Goal: Information Seeking & Learning: Learn about a topic

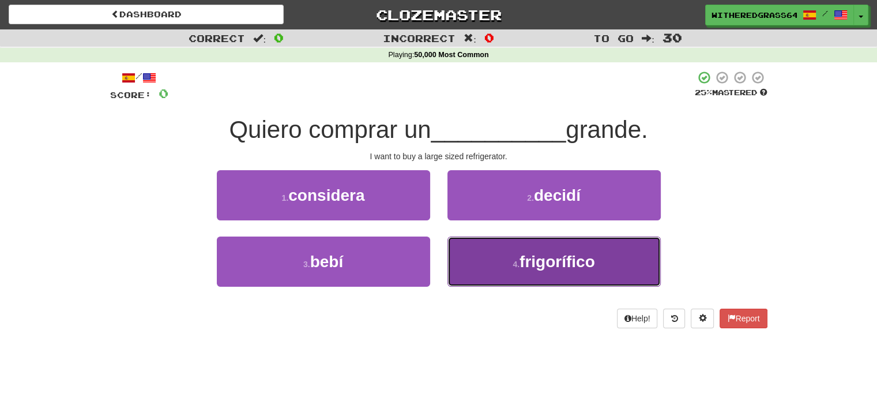
click at [497, 278] on button "4 . frigorífico" at bounding box center [554, 262] width 213 height 50
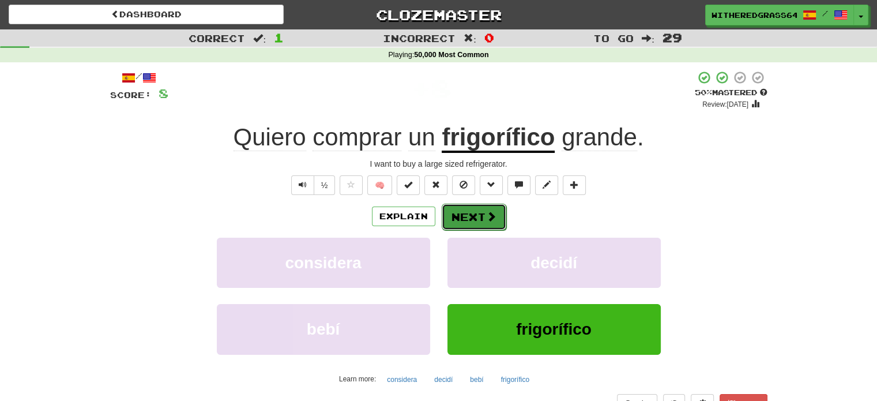
click at [474, 212] on button "Next" at bounding box center [474, 217] width 65 height 27
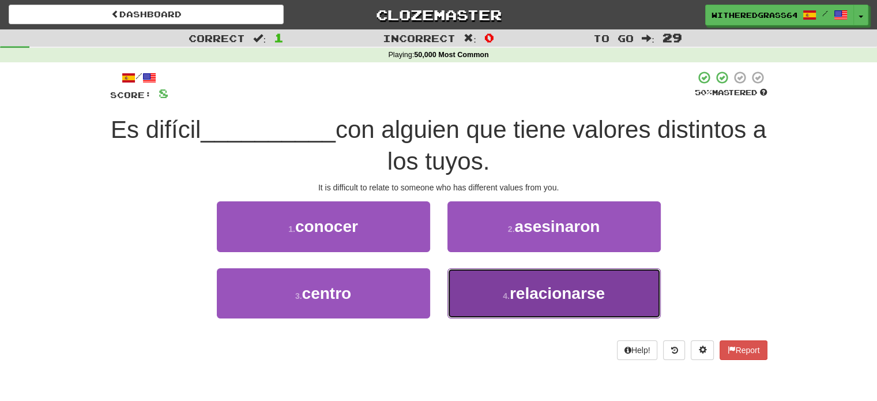
click at [500, 288] on button "4 . relacionarse" at bounding box center [554, 293] width 213 height 50
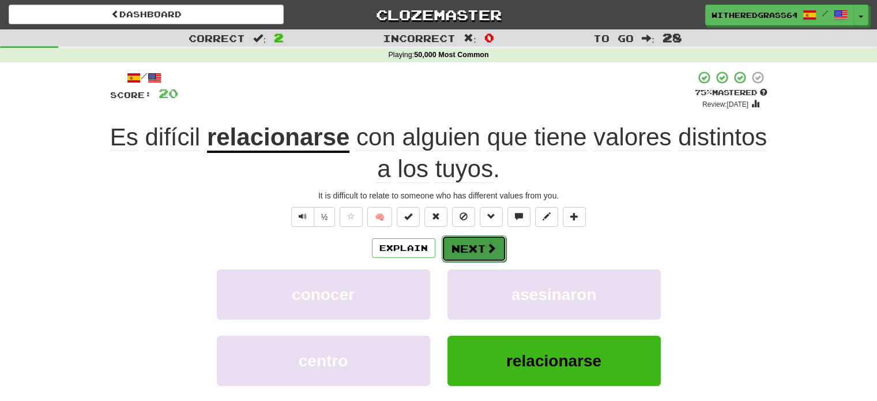
click at [463, 254] on button "Next" at bounding box center [474, 248] width 65 height 27
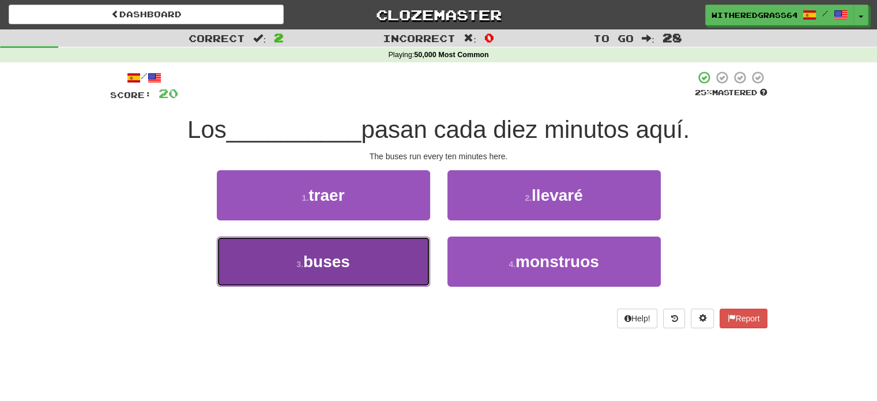
click at [396, 257] on button "3 . buses" at bounding box center [323, 262] width 213 height 50
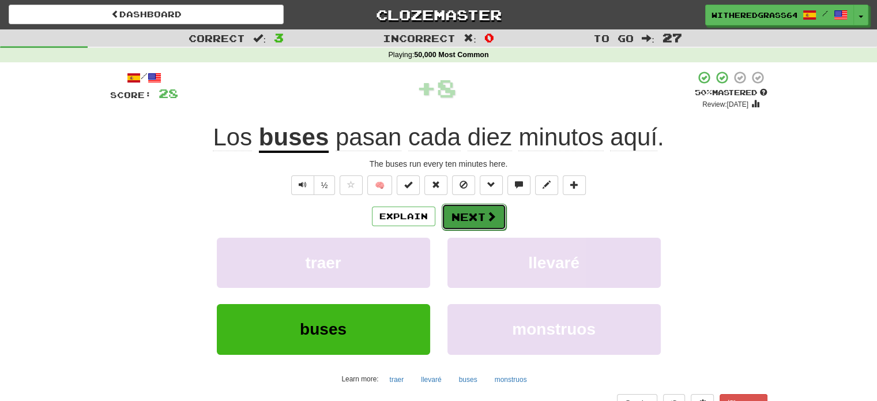
click at [471, 223] on button "Next" at bounding box center [474, 217] width 65 height 27
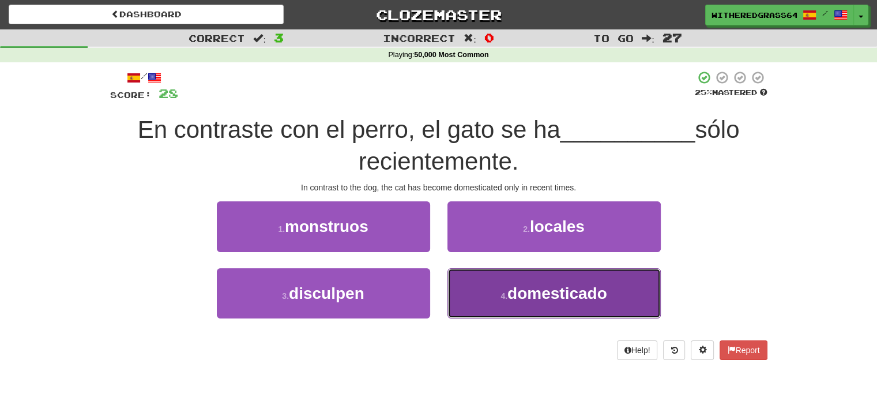
click at [485, 275] on button "4 . domesticado" at bounding box center [554, 293] width 213 height 50
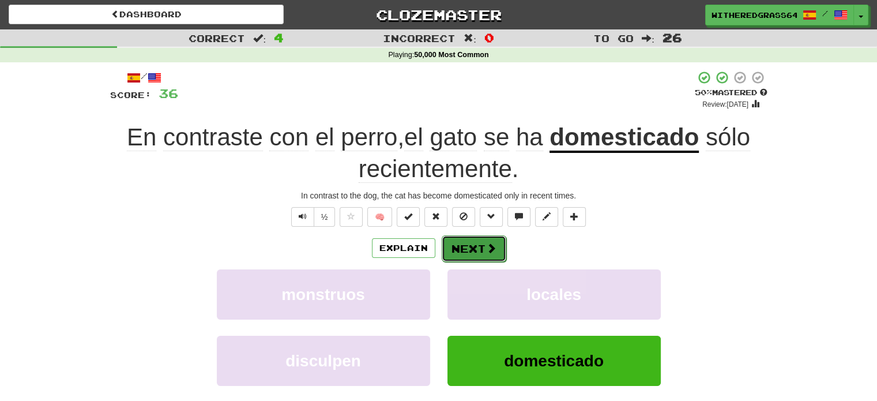
click at [473, 245] on button "Next" at bounding box center [474, 248] width 65 height 27
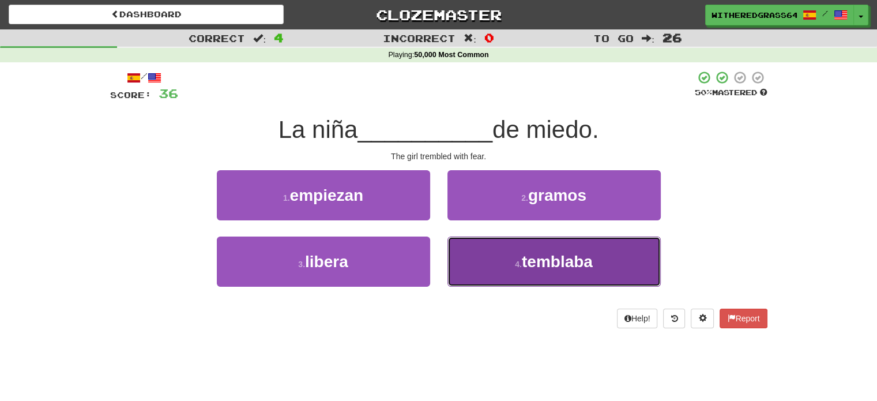
click at [460, 258] on button "4 . [GEOGRAPHIC_DATA]" at bounding box center [554, 262] width 213 height 50
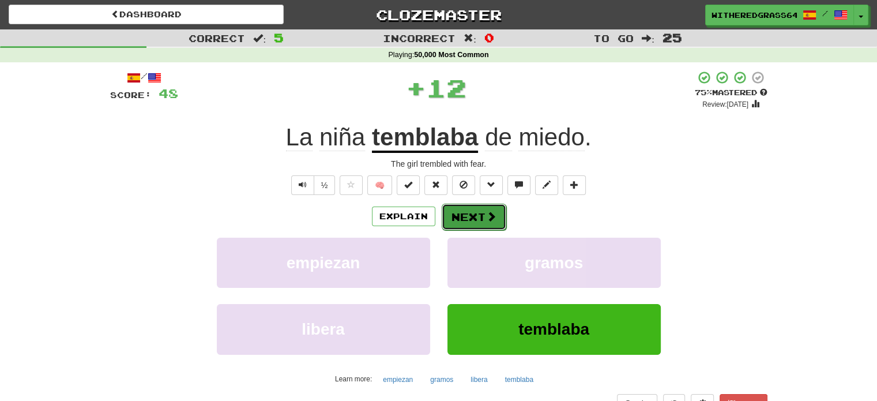
click at [463, 221] on button "Next" at bounding box center [474, 217] width 65 height 27
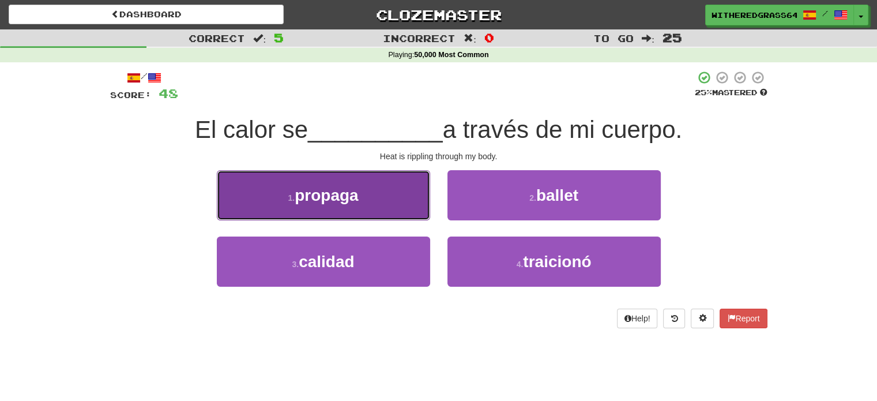
click at [402, 204] on button "1 . [GEOGRAPHIC_DATA]" at bounding box center [323, 195] width 213 height 50
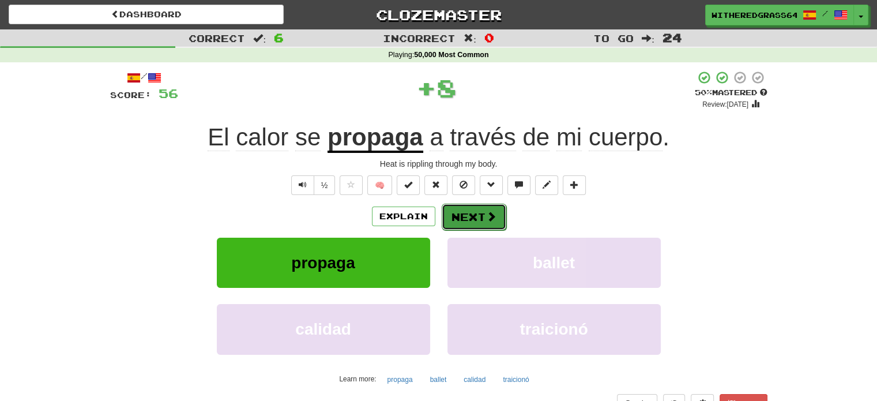
click at [467, 212] on button "Next" at bounding box center [474, 217] width 65 height 27
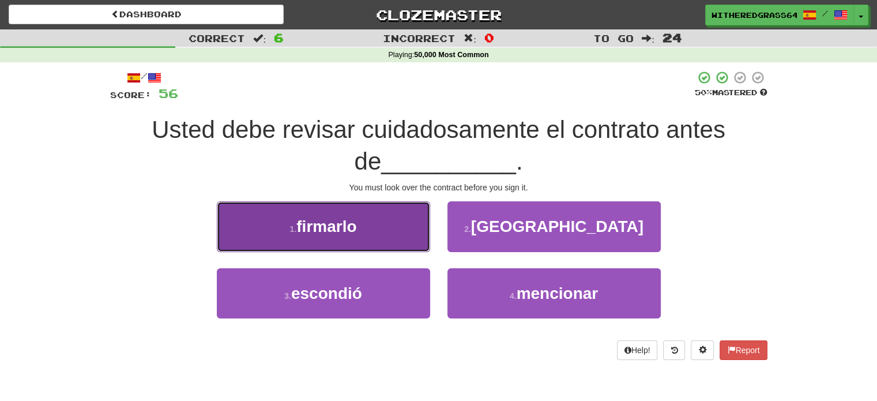
click at [415, 224] on button "1 . firmarlo" at bounding box center [323, 226] width 213 height 50
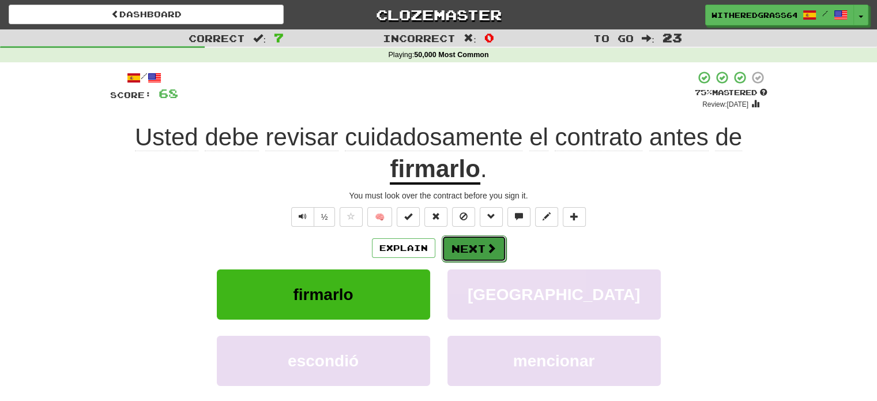
click at [478, 245] on button "Next" at bounding box center [474, 248] width 65 height 27
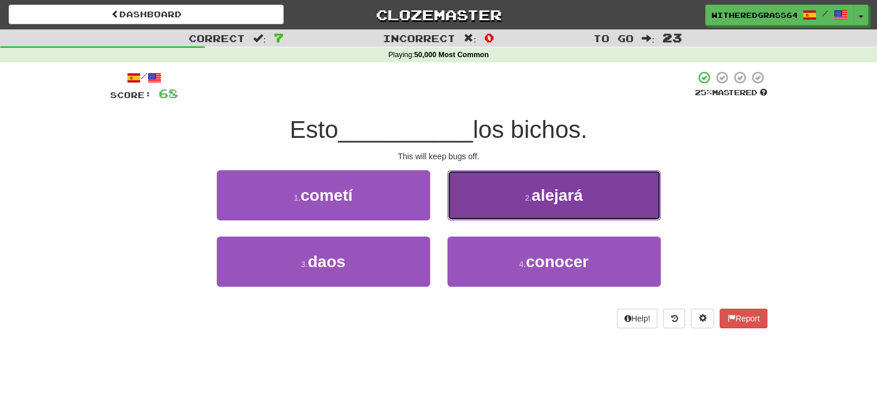
click at [528, 219] on button "2 . [GEOGRAPHIC_DATA]" at bounding box center [554, 195] width 213 height 50
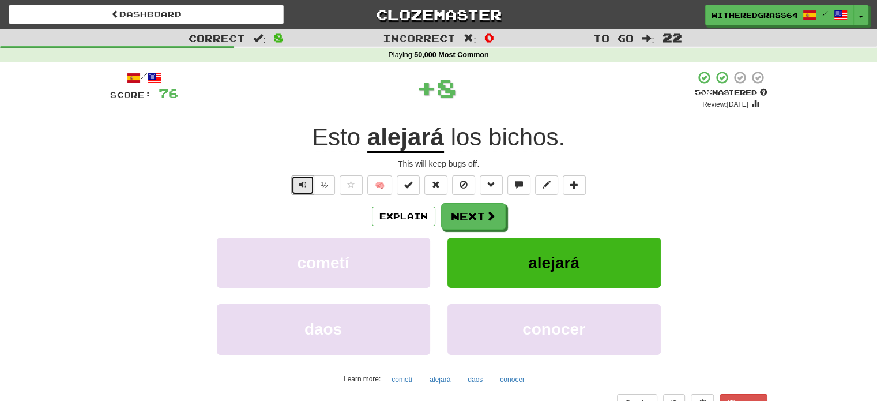
click at [304, 184] on span "Text-to-speech controls" at bounding box center [303, 185] width 8 height 8
click at [466, 220] on button "Next" at bounding box center [474, 217] width 65 height 27
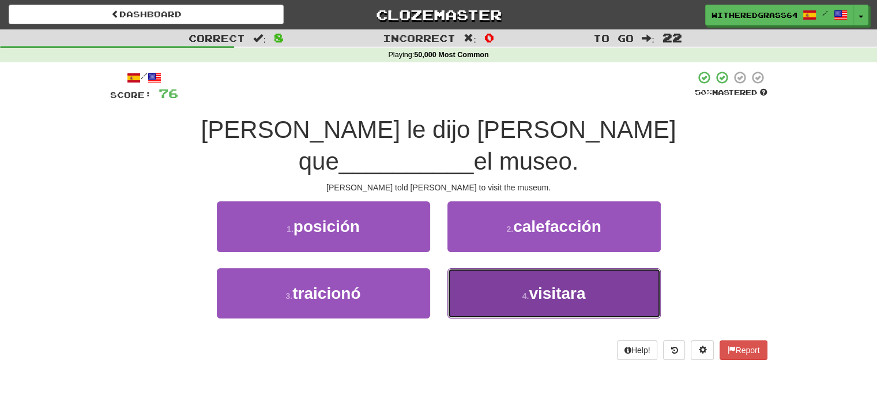
click at [492, 268] on button "4 . visitara" at bounding box center [554, 293] width 213 height 50
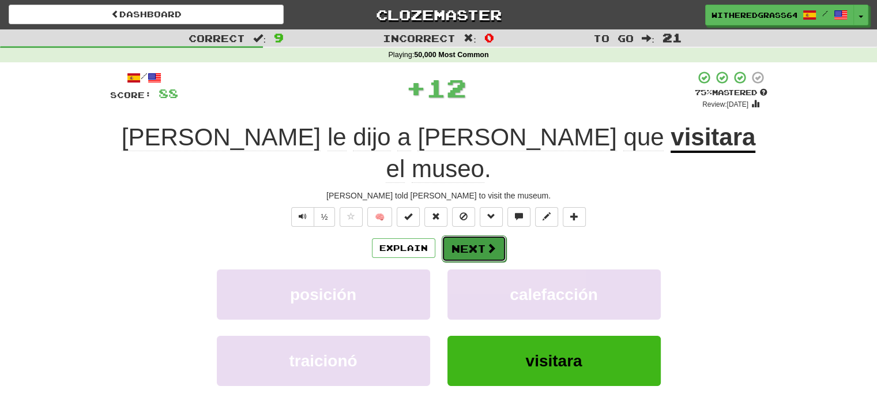
click at [483, 235] on button "Next" at bounding box center [474, 248] width 65 height 27
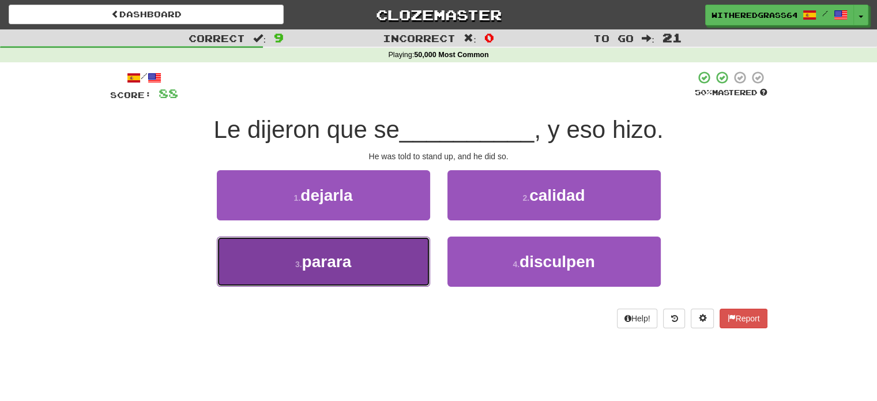
click at [382, 259] on button "3 . parara" at bounding box center [323, 262] width 213 height 50
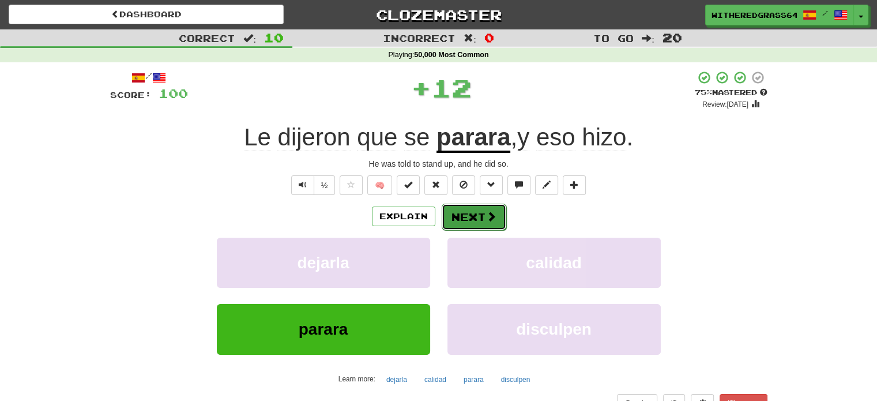
click at [456, 212] on button "Next" at bounding box center [474, 217] width 65 height 27
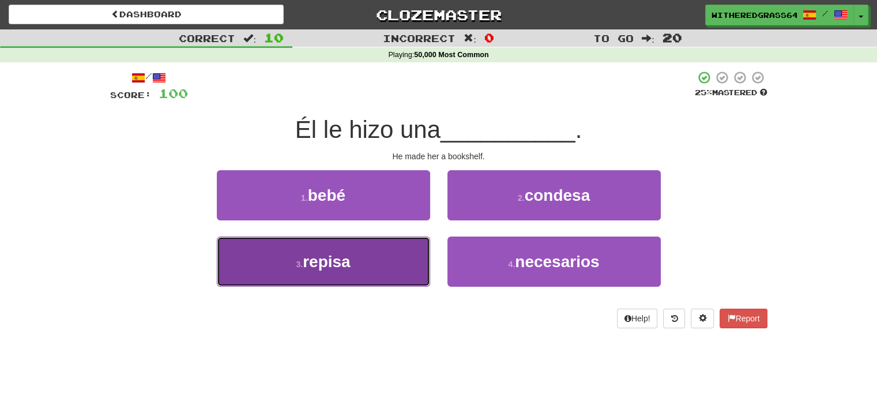
click at [385, 265] on button "3 . repisa" at bounding box center [323, 262] width 213 height 50
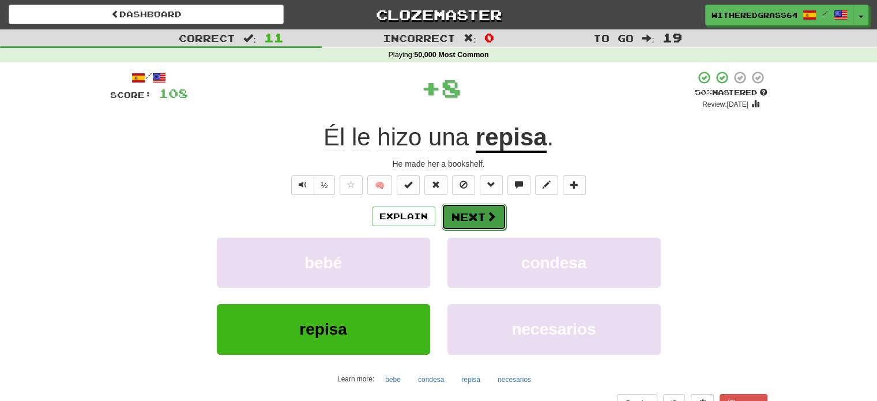
click at [468, 212] on button "Next" at bounding box center [474, 217] width 65 height 27
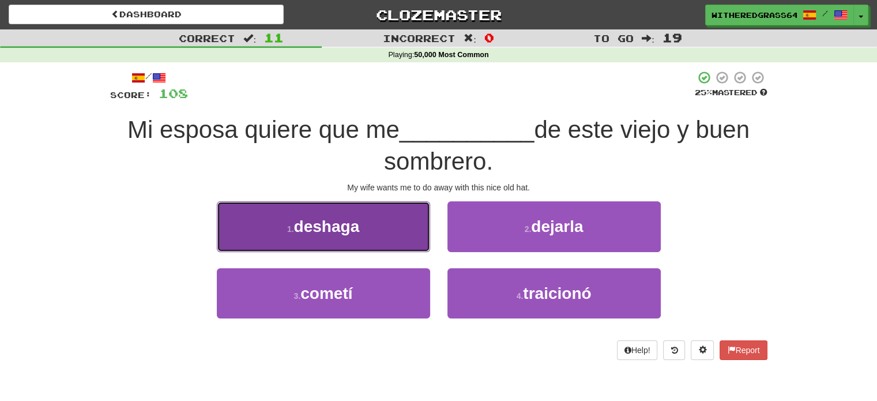
click at [408, 227] on button "1 . [GEOGRAPHIC_DATA]" at bounding box center [323, 226] width 213 height 50
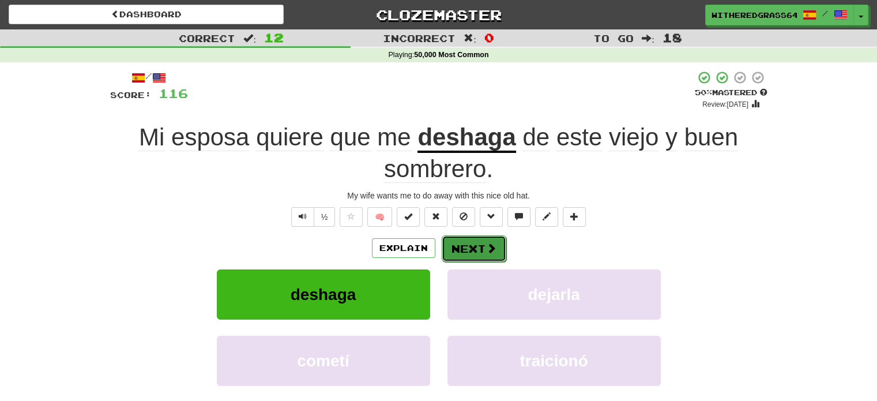
click at [463, 249] on button "Next" at bounding box center [474, 248] width 65 height 27
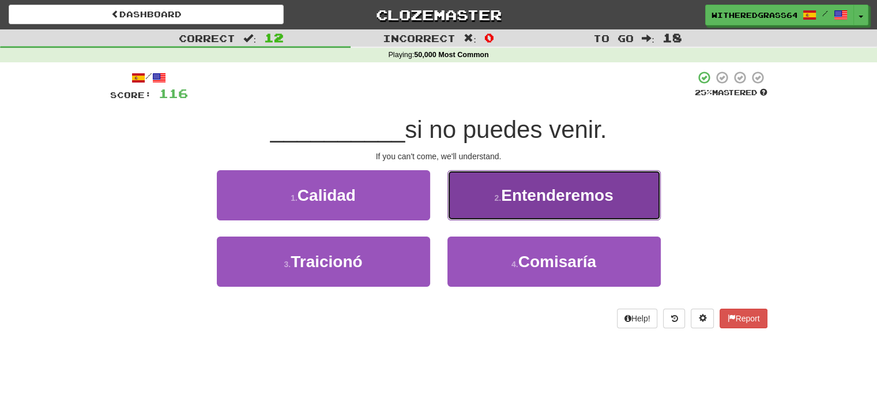
click at [496, 208] on button "2 . Entenderemos" at bounding box center [554, 195] width 213 height 50
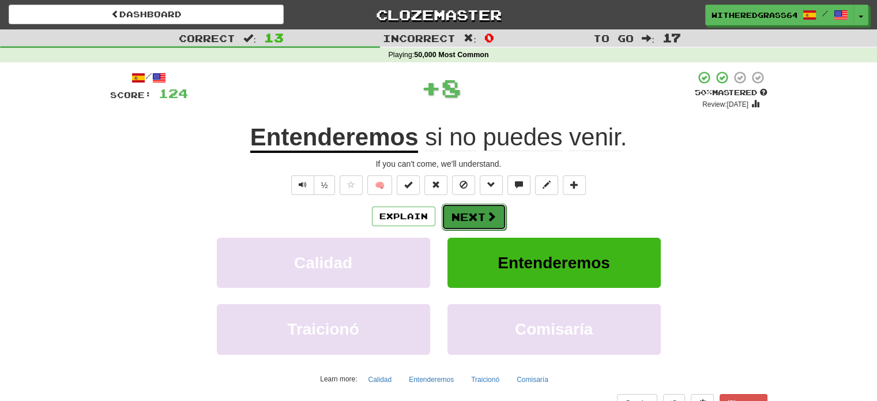
click at [479, 221] on button "Next" at bounding box center [474, 217] width 65 height 27
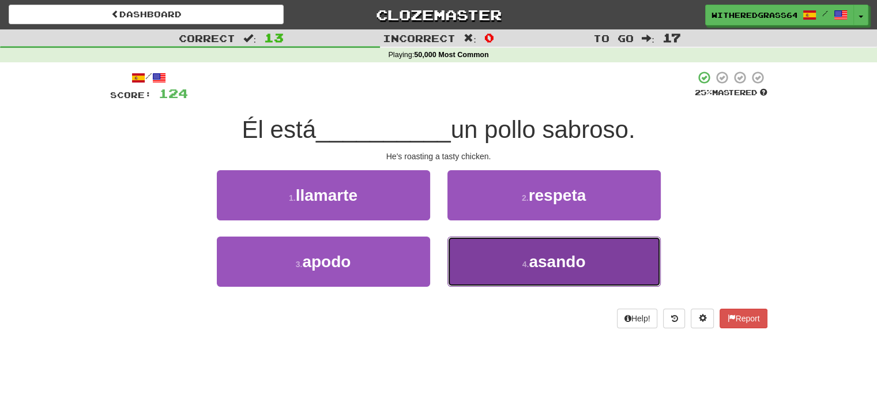
click at [478, 256] on button "4 . asando" at bounding box center [554, 262] width 213 height 50
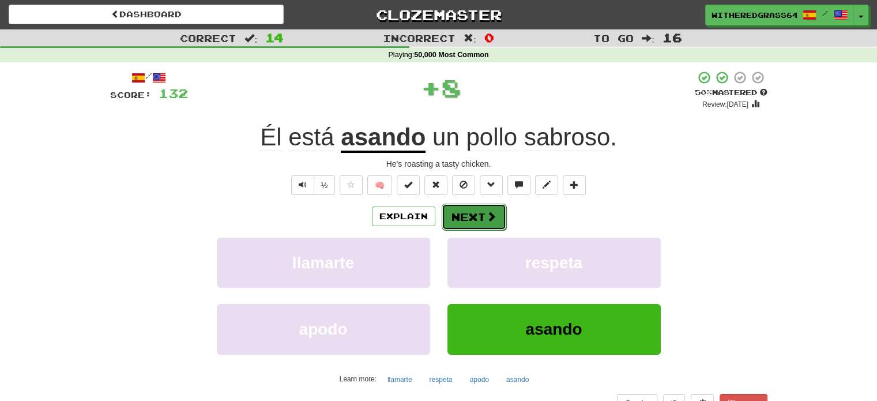
click at [466, 216] on button "Next" at bounding box center [474, 217] width 65 height 27
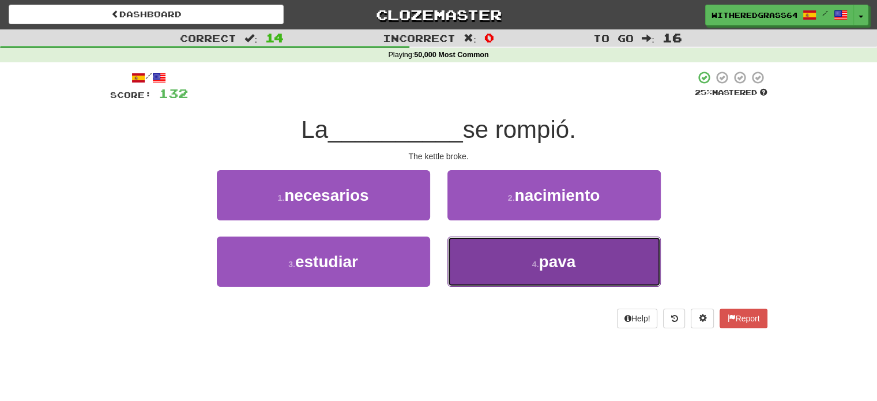
click at [468, 264] on button "4 . pava" at bounding box center [554, 262] width 213 height 50
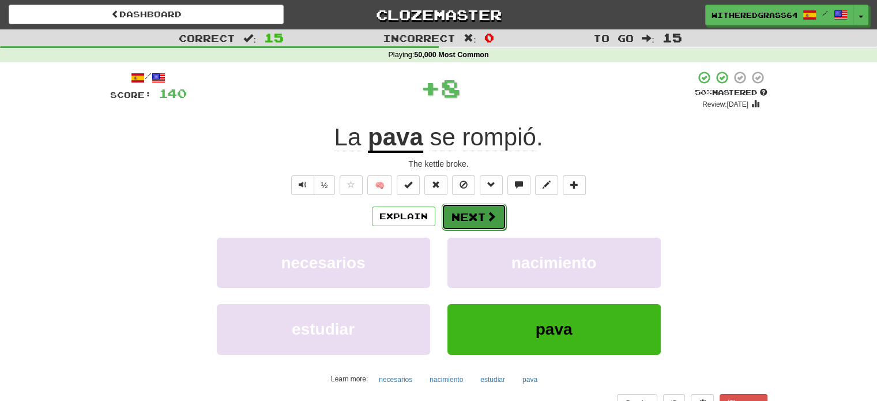
click at [476, 217] on button "Next" at bounding box center [474, 217] width 65 height 27
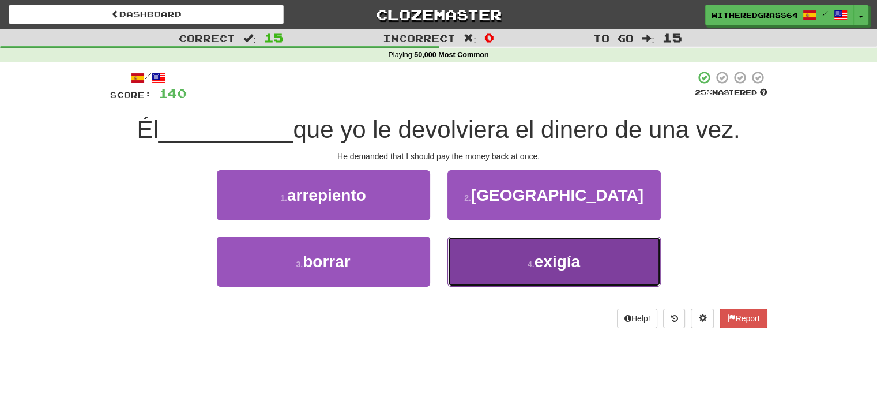
click at [480, 260] on button "4 . exigía" at bounding box center [554, 262] width 213 height 50
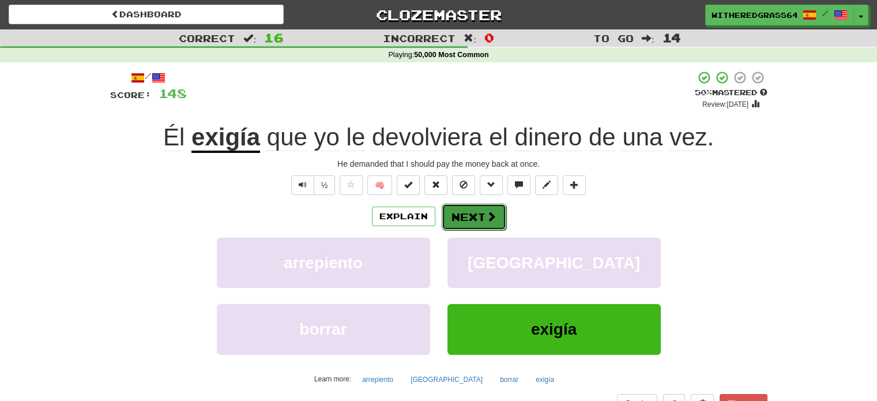
click at [476, 216] on button "Next" at bounding box center [474, 217] width 65 height 27
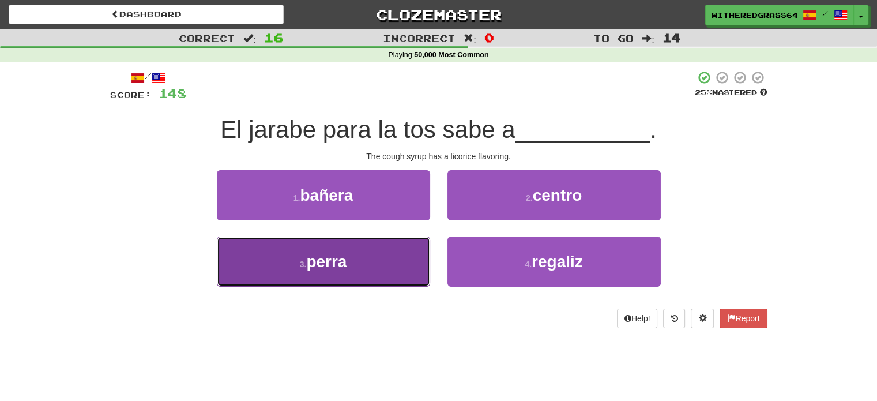
click at [401, 263] on button "3 . [GEOGRAPHIC_DATA]" at bounding box center [323, 262] width 213 height 50
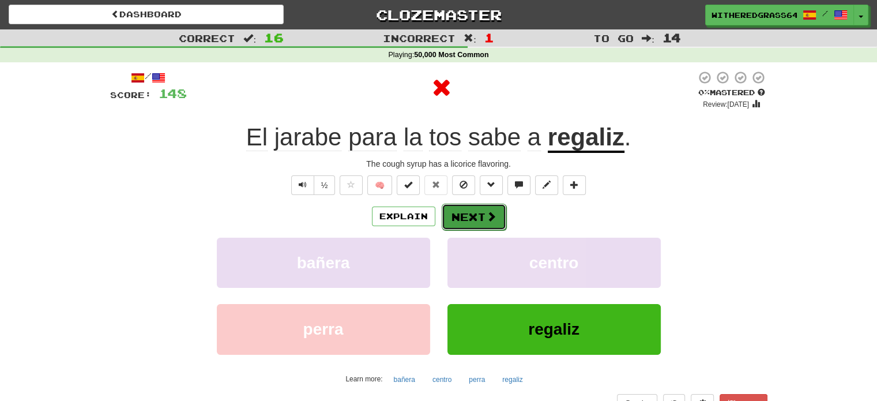
click at [468, 219] on button "Next" at bounding box center [474, 217] width 65 height 27
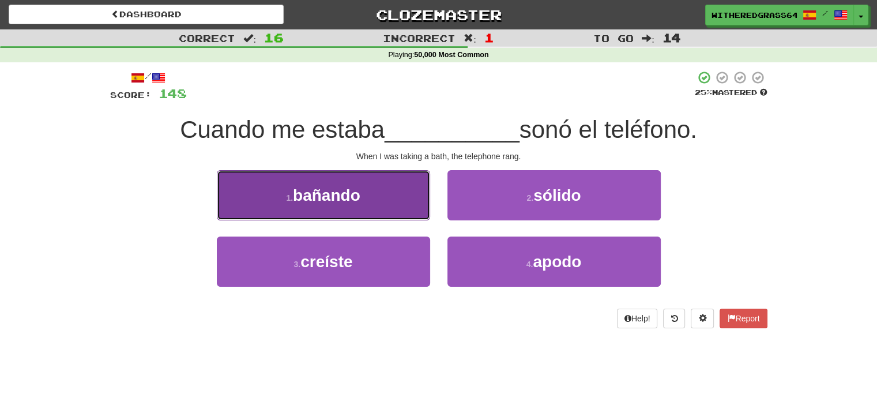
click at [401, 207] on button "1 . bañando" at bounding box center [323, 195] width 213 height 50
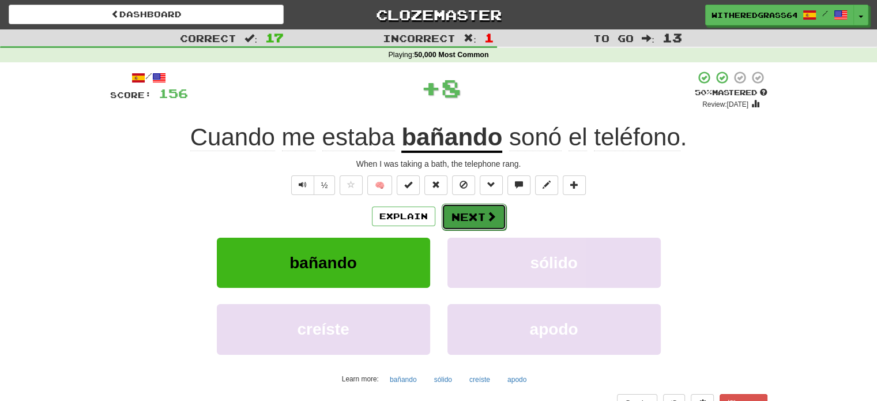
click at [461, 209] on button "Next" at bounding box center [474, 217] width 65 height 27
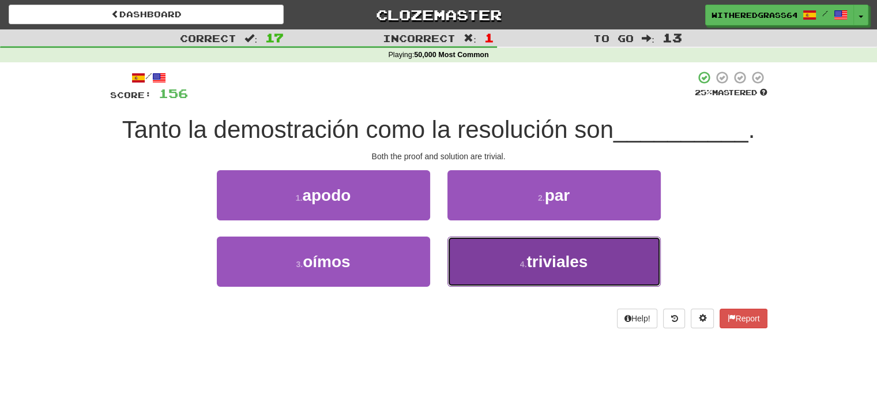
click at [468, 247] on button "4 . triviales" at bounding box center [554, 262] width 213 height 50
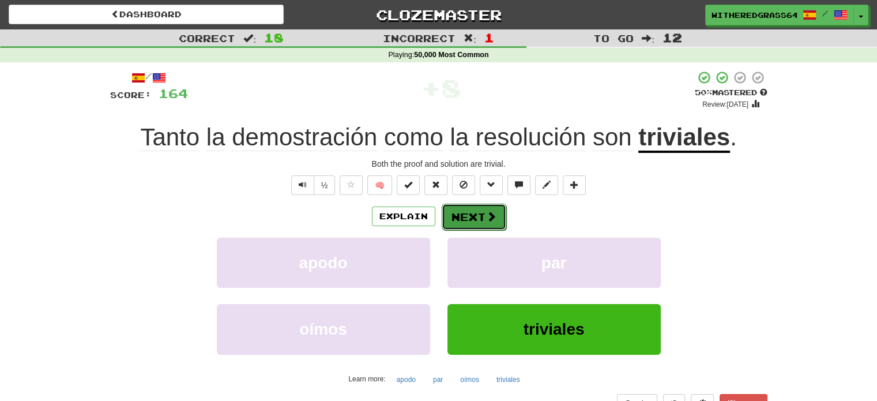
click at [457, 222] on button "Next" at bounding box center [474, 217] width 65 height 27
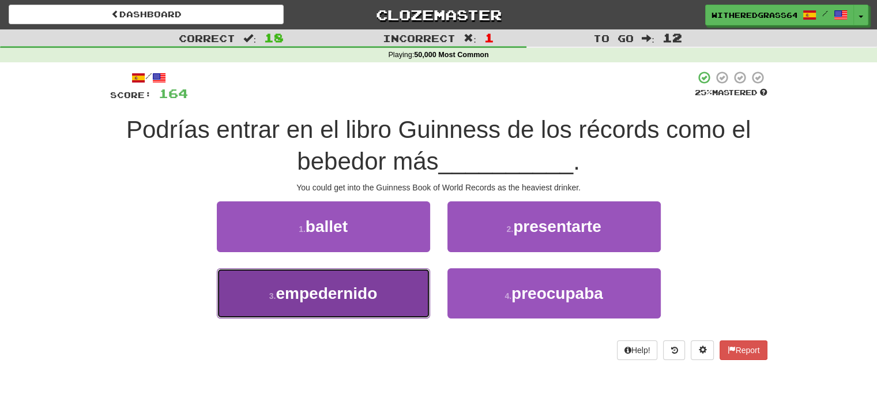
click at [409, 287] on button "3 . empedernido" at bounding box center [323, 293] width 213 height 50
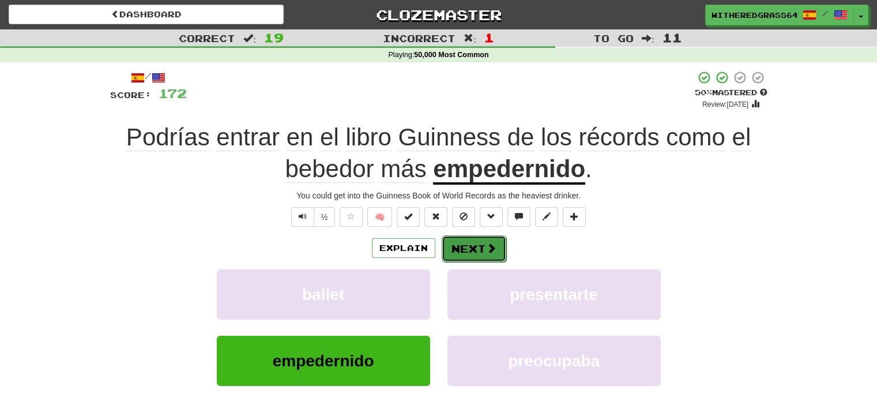
click at [474, 249] on button "Next" at bounding box center [474, 248] width 65 height 27
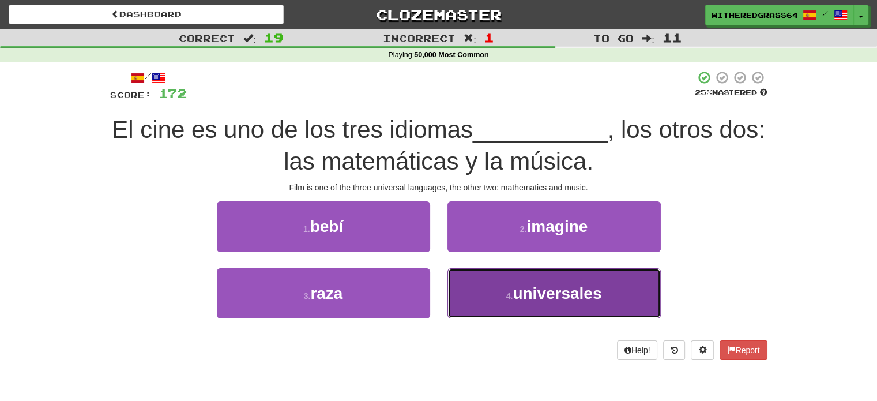
click at [497, 288] on button "4 . universales" at bounding box center [554, 293] width 213 height 50
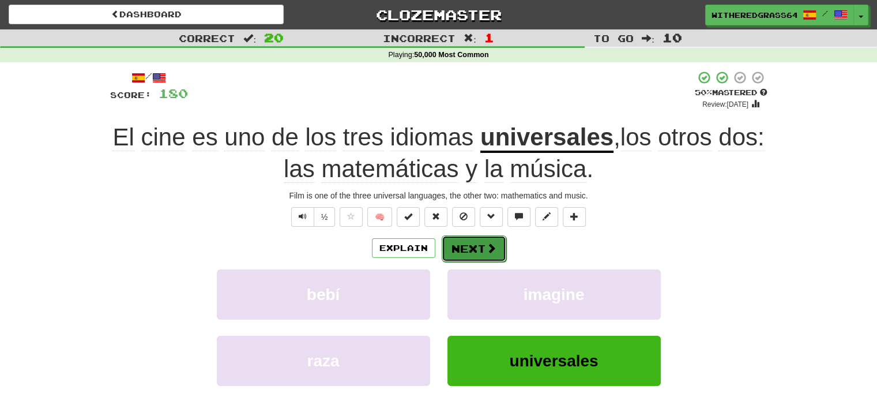
click at [470, 253] on button "Next" at bounding box center [474, 248] width 65 height 27
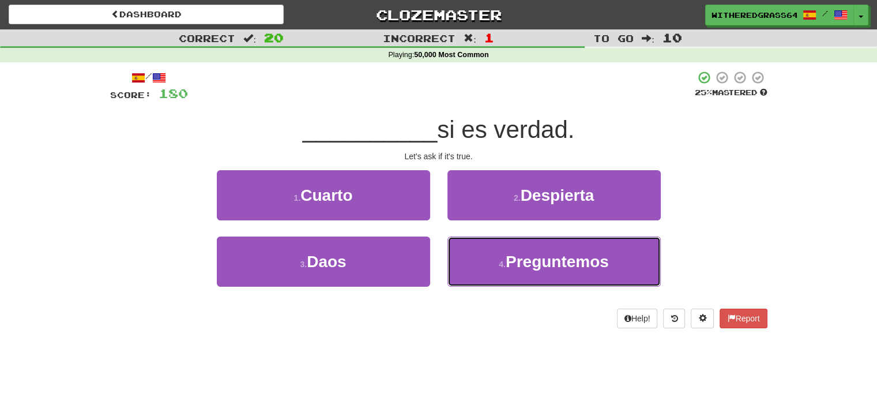
click at [470, 253] on button "4 . Preguntemos" at bounding box center [554, 262] width 213 height 50
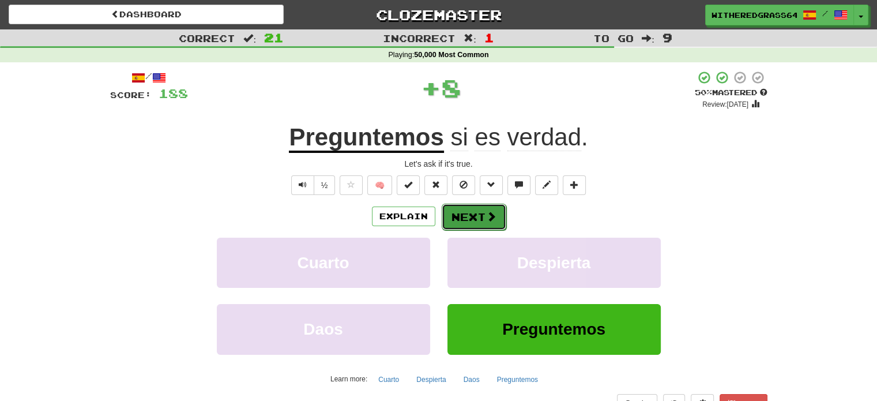
click at [461, 221] on button "Next" at bounding box center [474, 217] width 65 height 27
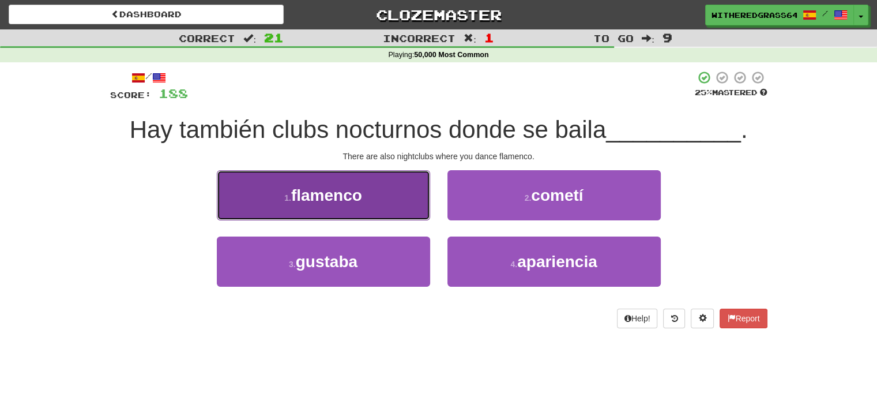
click at [381, 187] on button "1 . flamenco" at bounding box center [323, 195] width 213 height 50
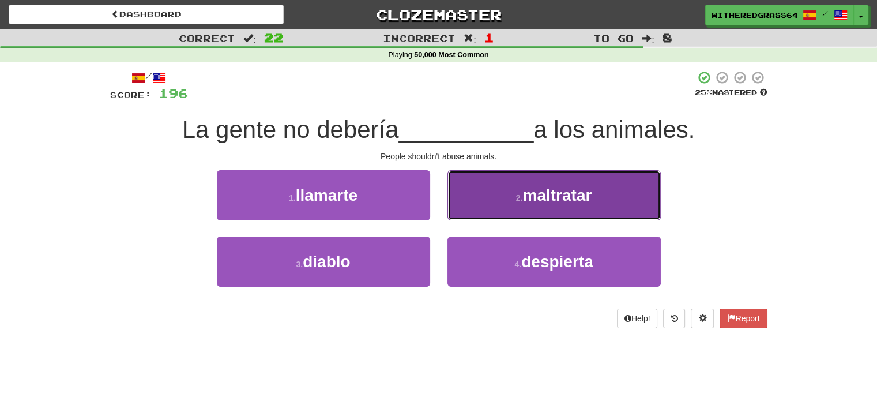
click at [515, 209] on button "2 . maltratar" at bounding box center [554, 195] width 213 height 50
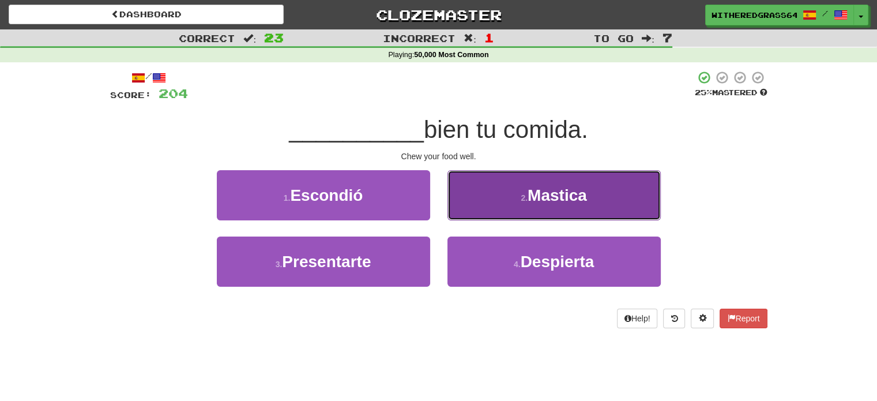
click at [502, 197] on button "2 . [GEOGRAPHIC_DATA]" at bounding box center [554, 195] width 213 height 50
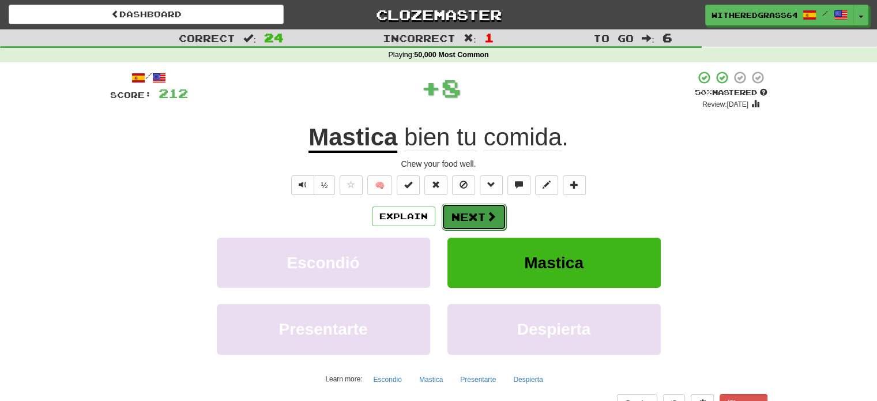
click at [478, 216] on button "Next" at bounding box center [474, 217] width 65 height 27
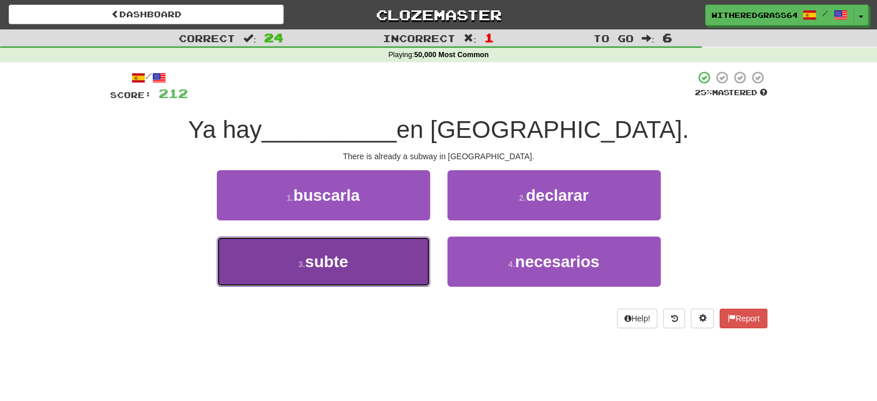
click at [419, 253] on button "3 . subte" at bounding box center [323, 262] width 213 height 50
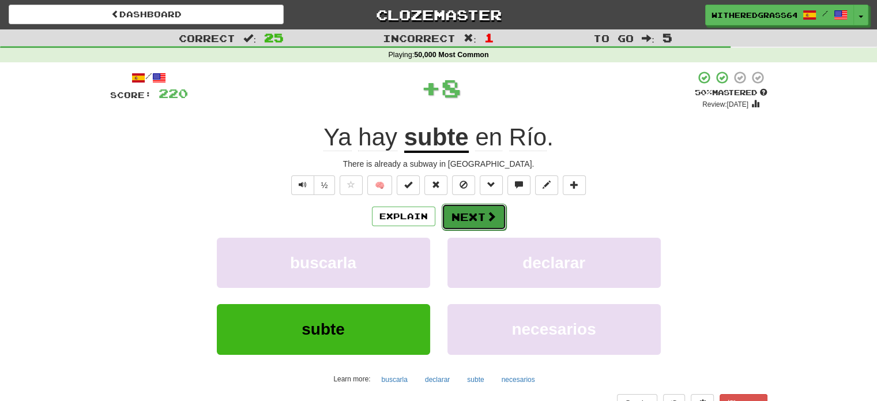
drag, startPoint x: 480, startPoint y: 220, endPoint x: 468, endPoint y: 217, distance: 12.0
click at [468, 217] on button "Next" at bounding box center [474, 217] width 65 height 27
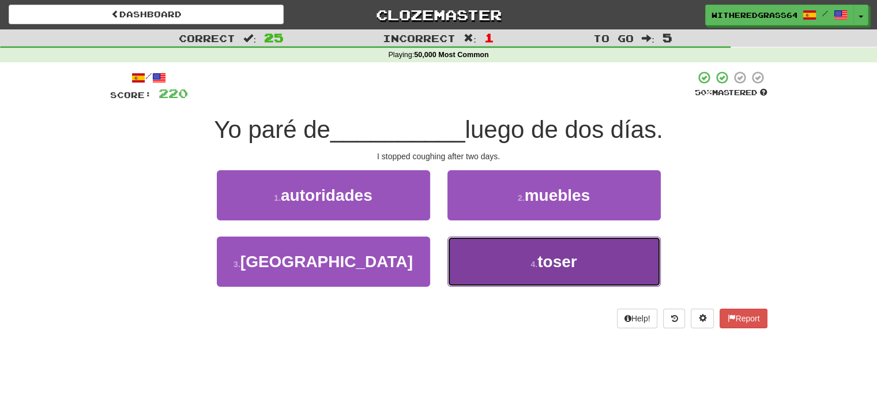
click at [473, 245] on button "4 . toser" at bounding box center [554, 262] width 213 height 50
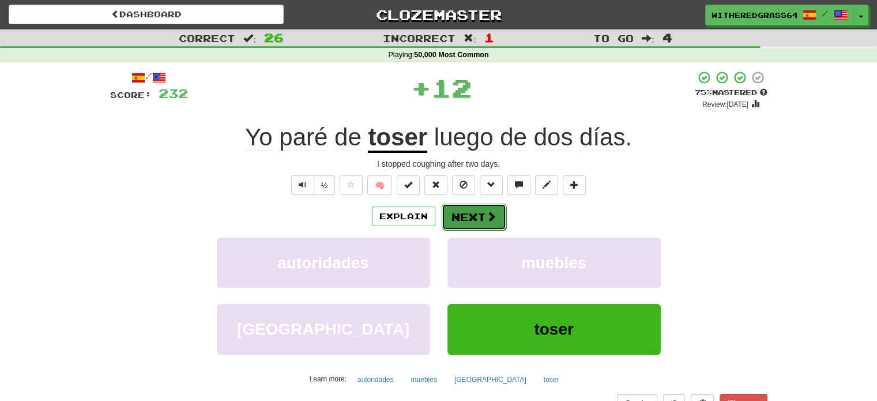
click at [473, 220] on button "Next" at bounding box center [474, 217] width 65 height 27
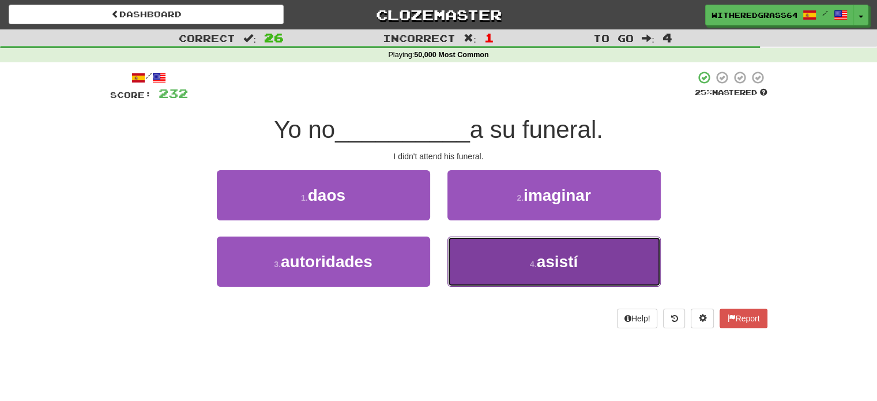
click at [485, 264] on button "4 . asistí" at bounding box center [554, 262] width 213 height 50
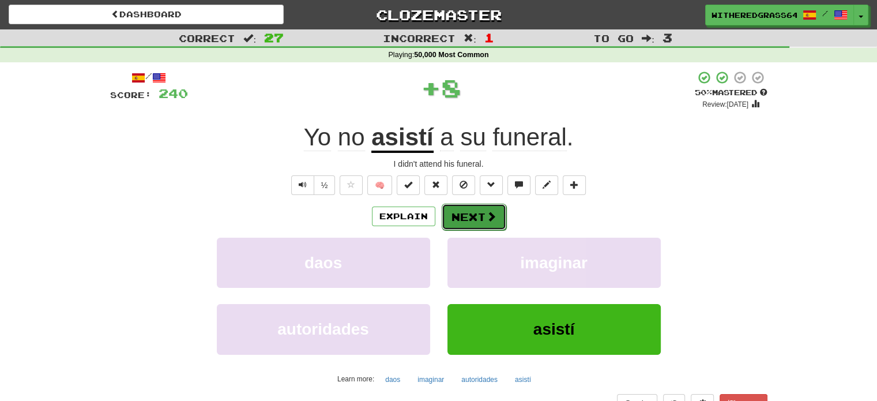
click at [468, 214] on button "Next" at bounding box center [474, 217] width 65 height 27
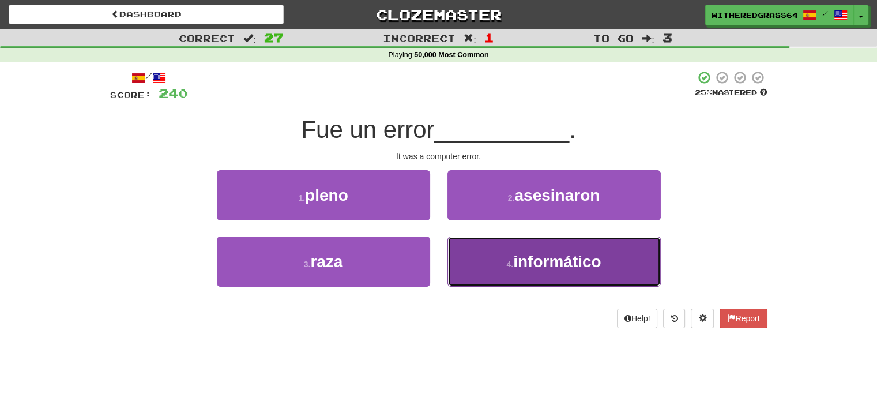
drag, startPoint x: 470, startPoint y: 256, endPoint x: 473, endPoint y: 271, distance: 15.3
click at [473, 271] on button "4 . informático" at bounding box center [554, 262] width 213 height 50
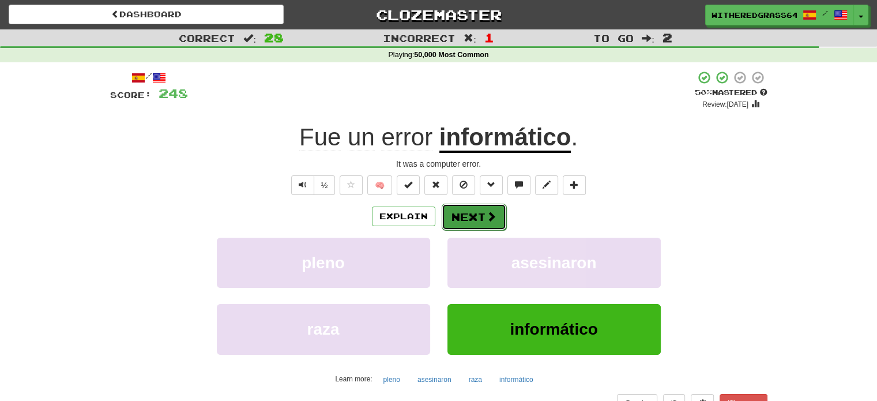
click at [488, 215] on span at bounding box center [491, 216] width 10 height 10
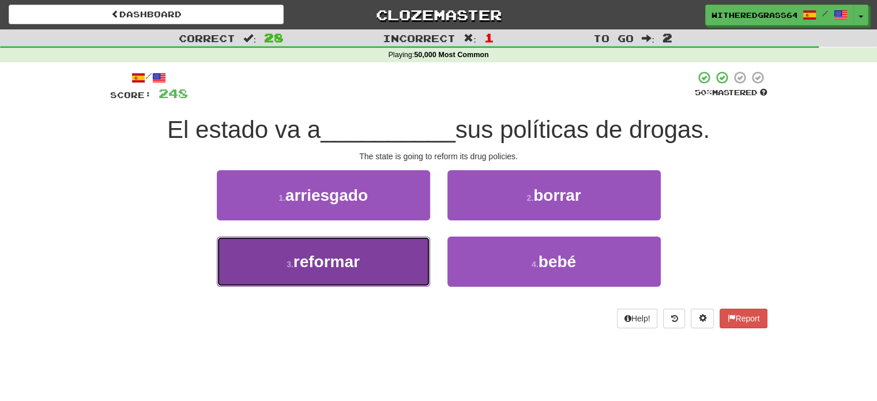
click at [378, 265] on button "3 . reformar" at bounding box center [323, 262] width 213 height 50
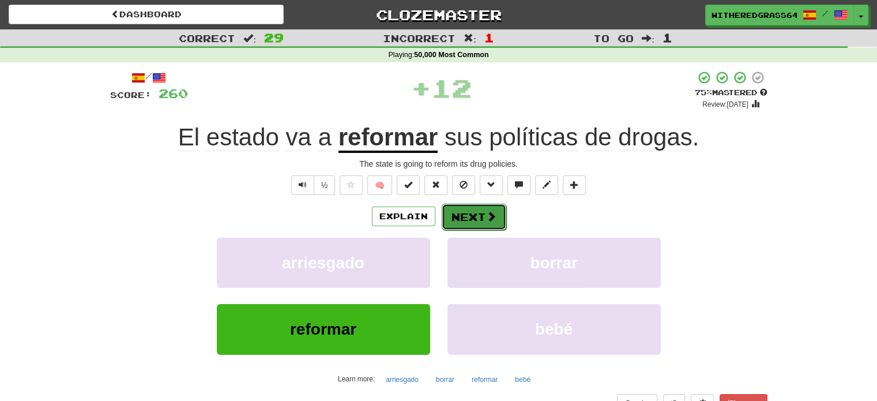
click at [457, 215] on button "Next" at bounding box center [474, 217] width 65 height 27
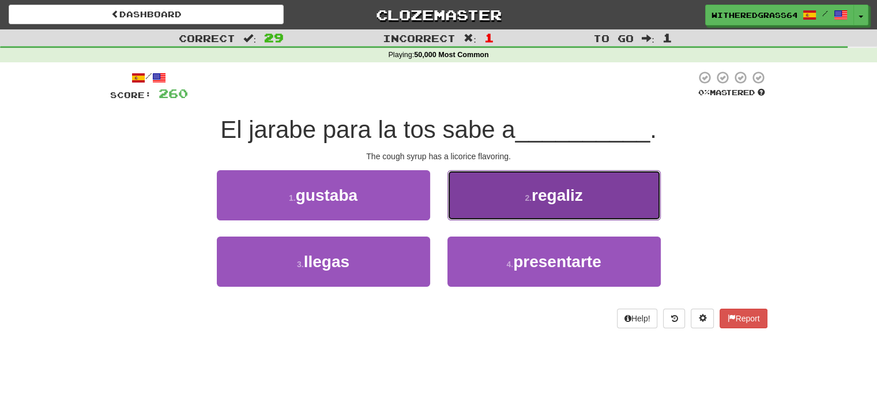
click at [505, 191] on button "2 . regaliz" at bounding box center [554, 195] width 213 height 50
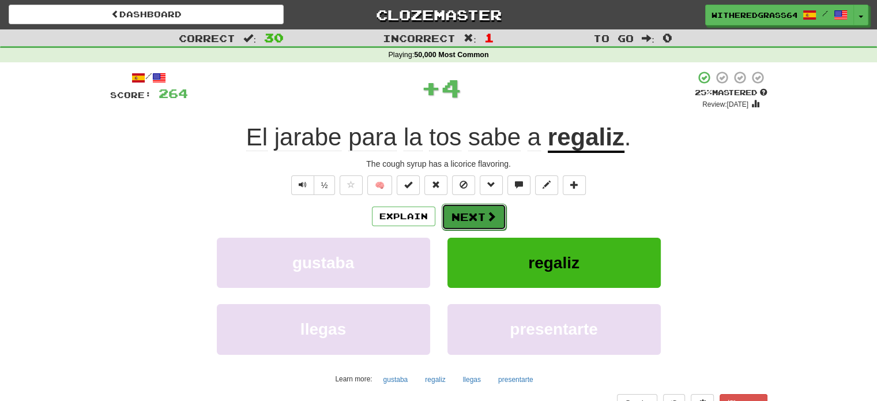
click at [478, 220] on button "Next" at bounding box center [474, 217] width 65 height 27
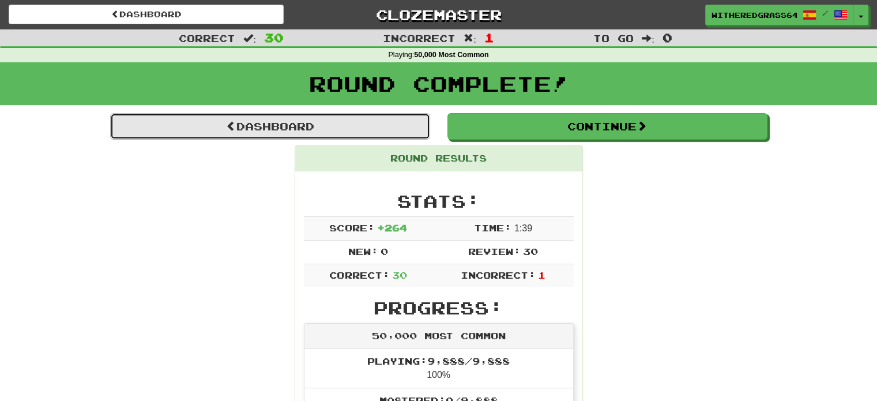
click at [403, 126] on link "Dashboard" at bounding box center [270, 126] width 320 height 27
